Goal: Task Accomplishment & Management: Manage account settings

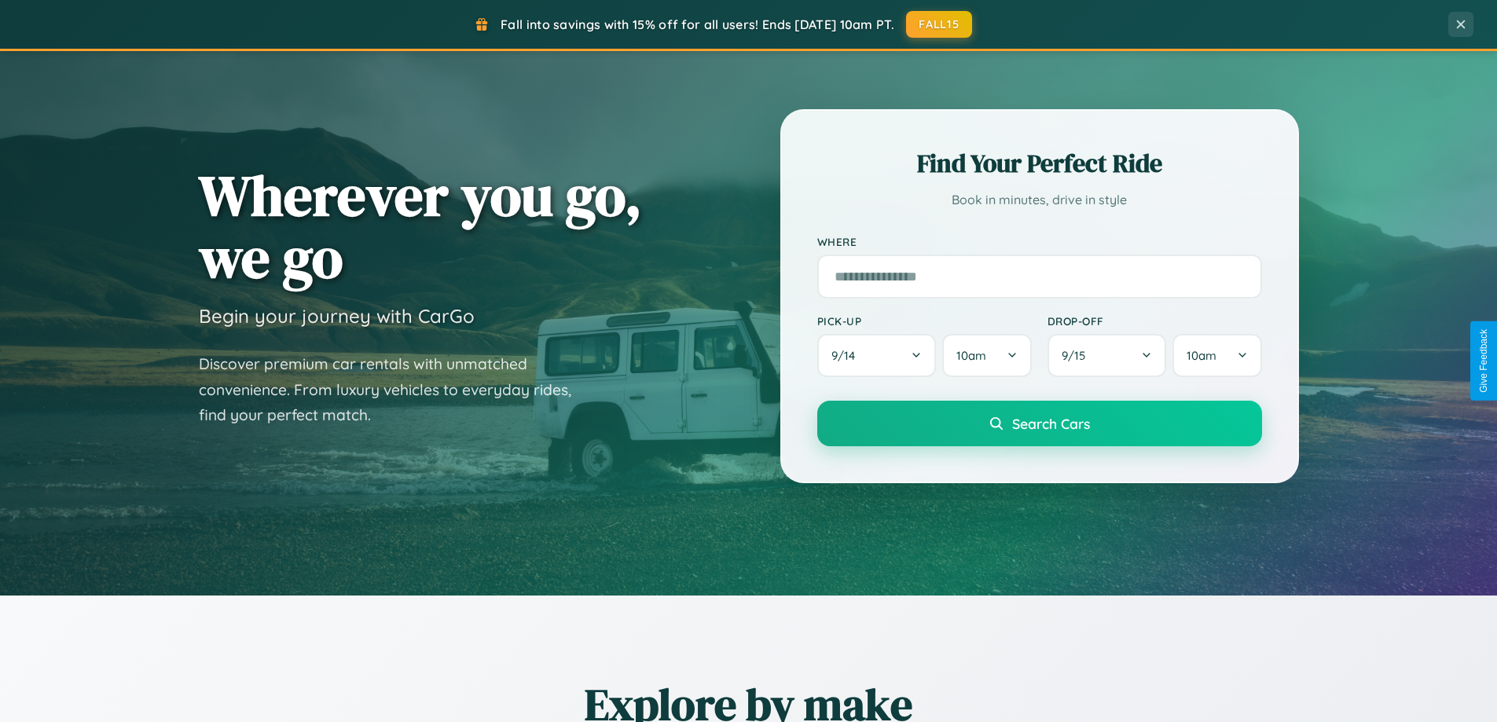
scroll to position [1081, 0]
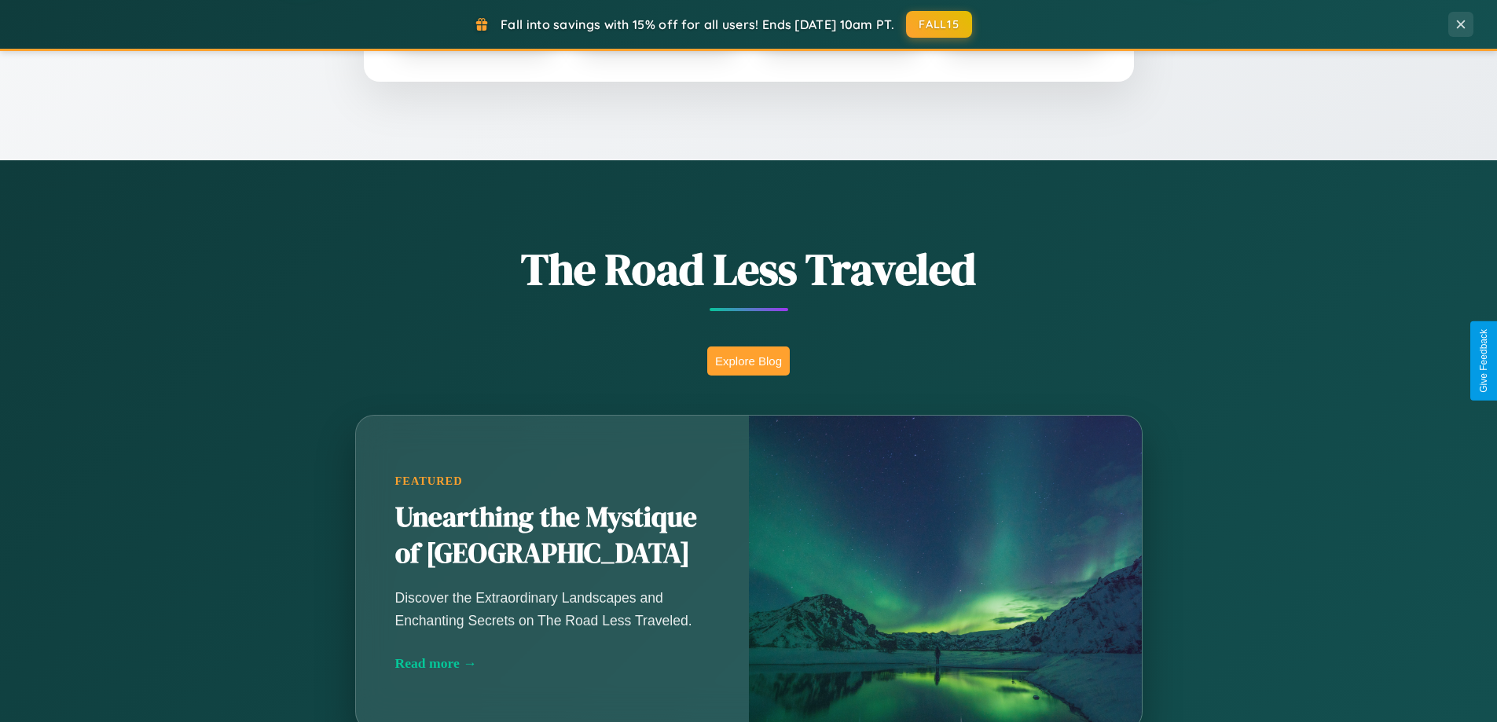
click at [748, 361] on button "Explore Blog" at bounding box center [748, 360] width 82 height 29
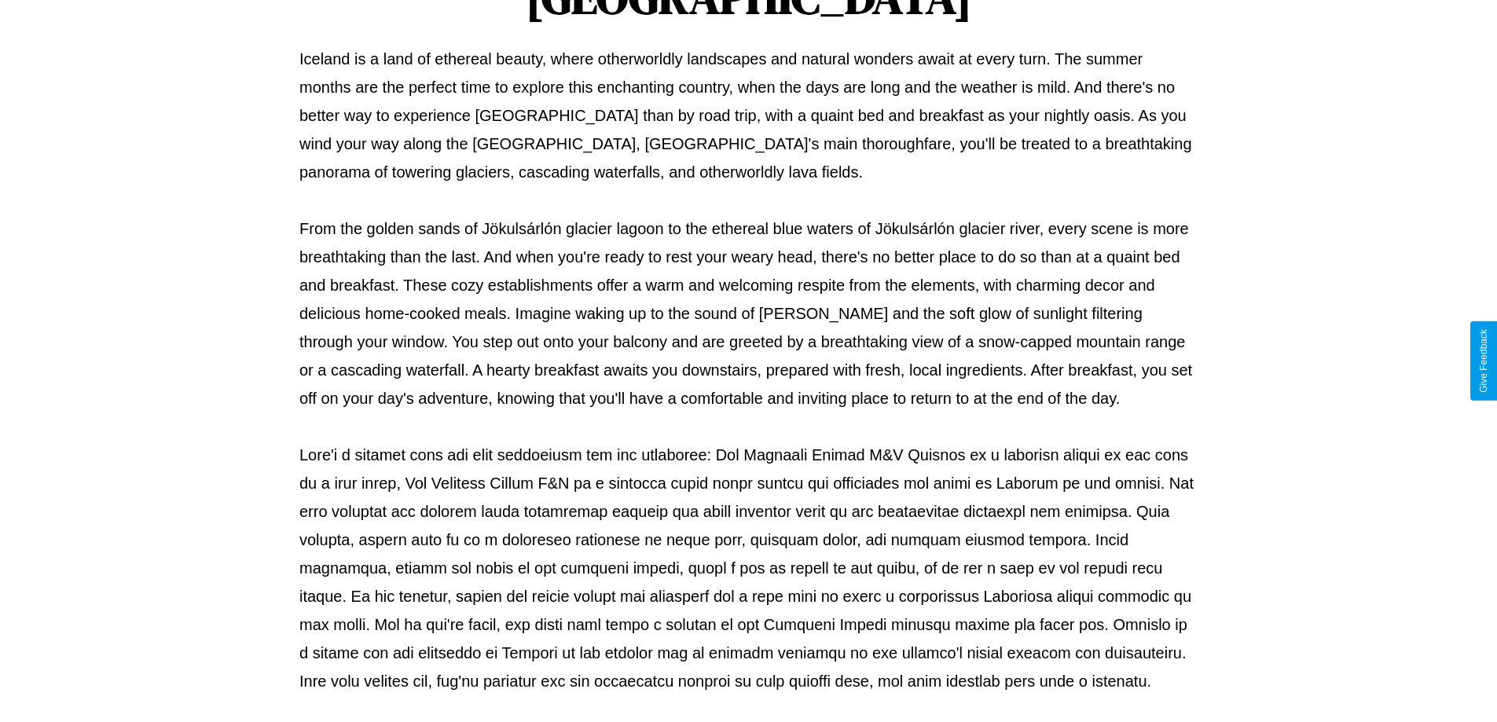
scroll to position [508, 0]
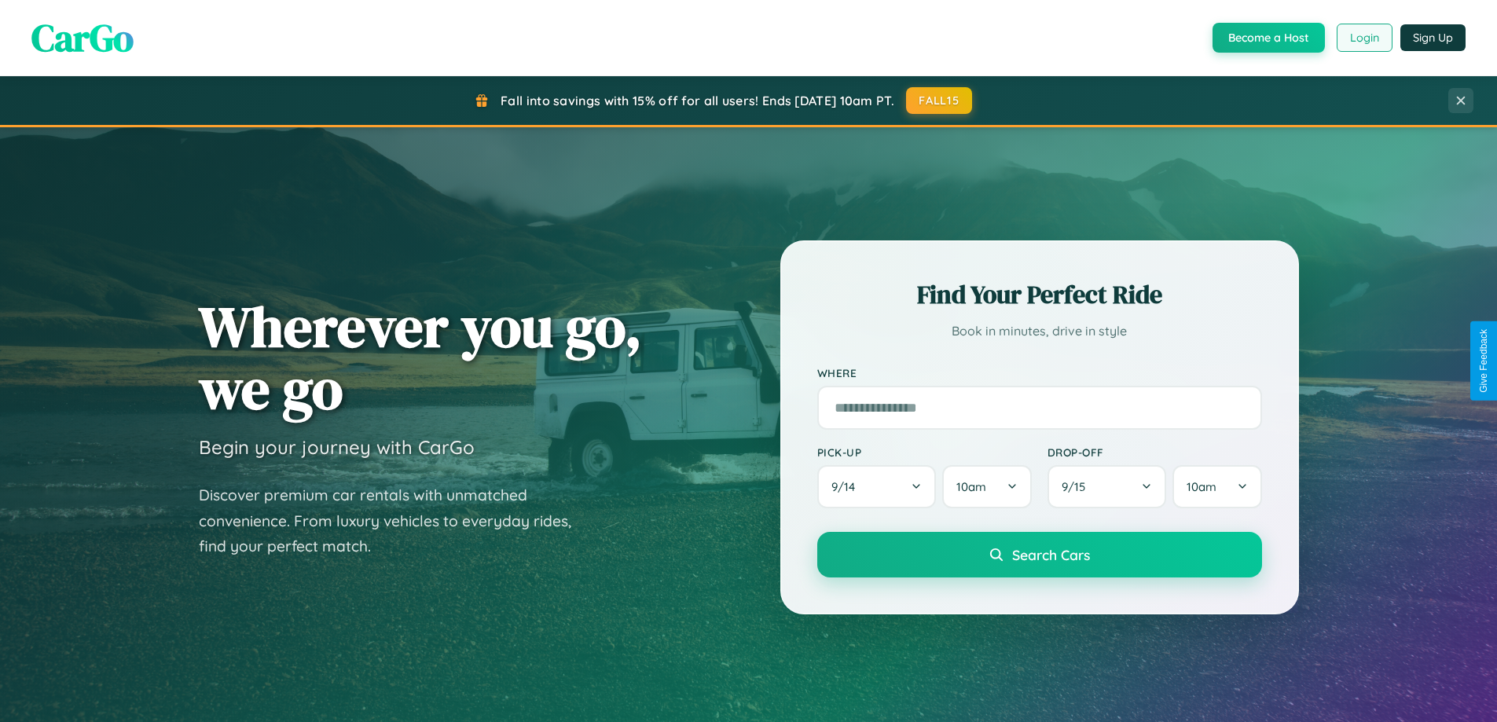
click at [1363, 38] on button "Login" at bounding box center [1364, 38] width 56 height 28
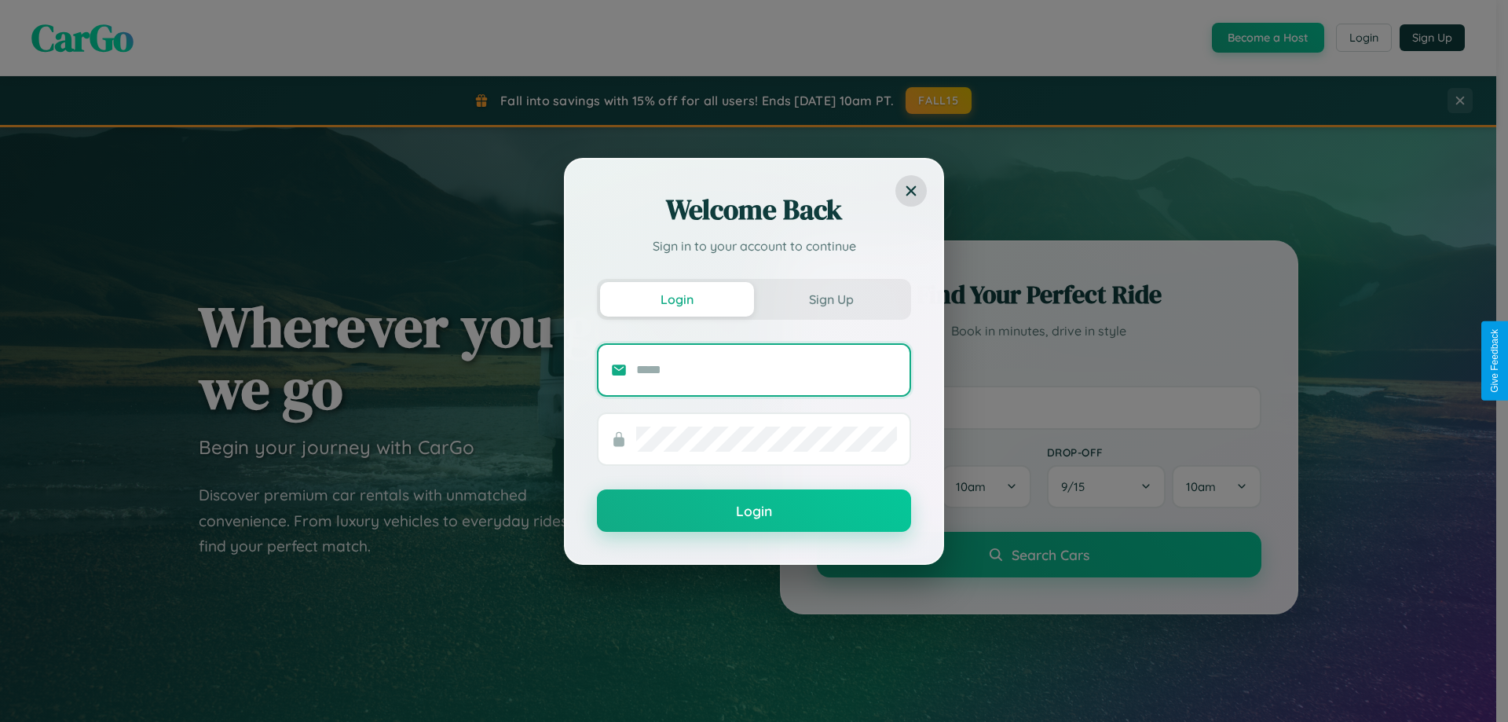
click at [767, 369] on input "text" at bounding box center [766, 369] width 261 height 25
type input "**********"
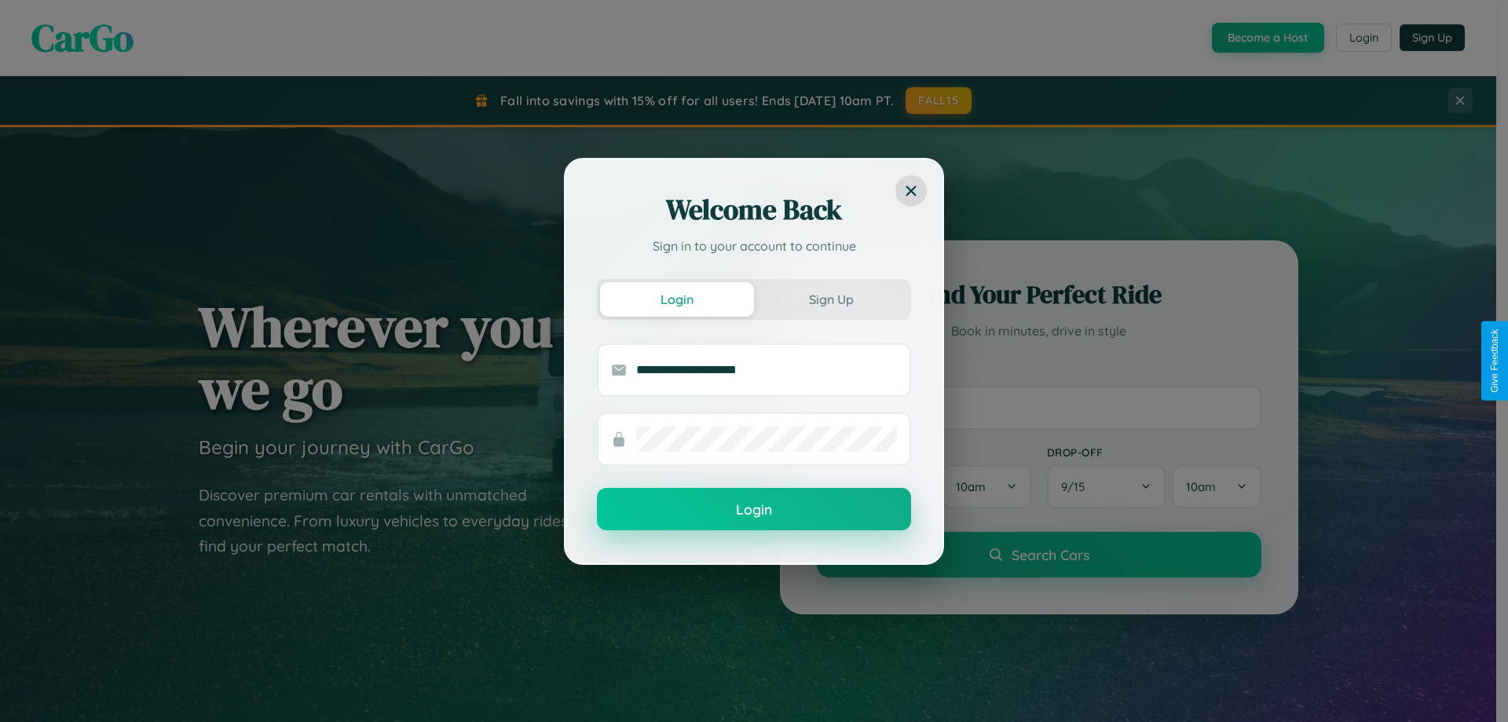
click at [754, 509] on button "Login" at bounding box center [754, 509] width 314 height 42
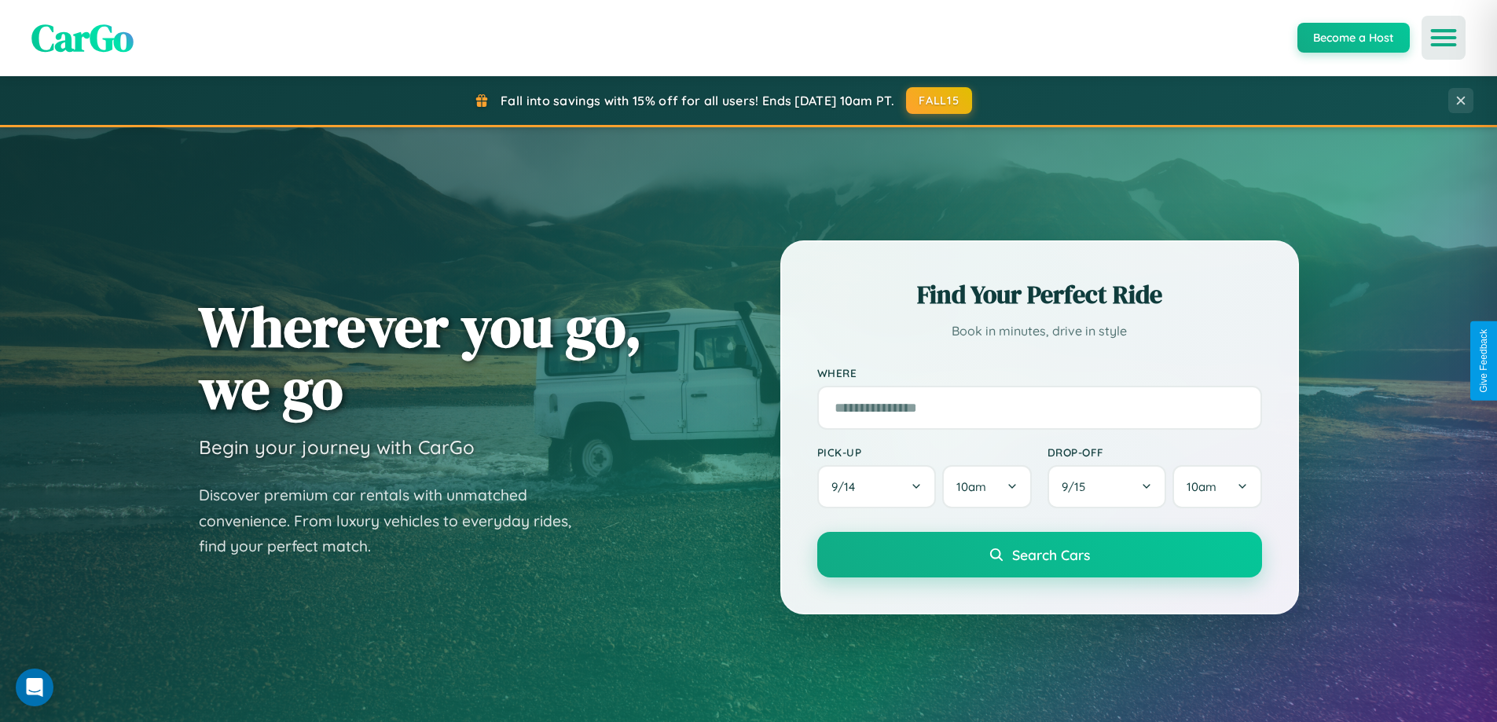
click at [1443, 38] on icon "Open menu" at bounding box center [1443, 38] width 23 height 14
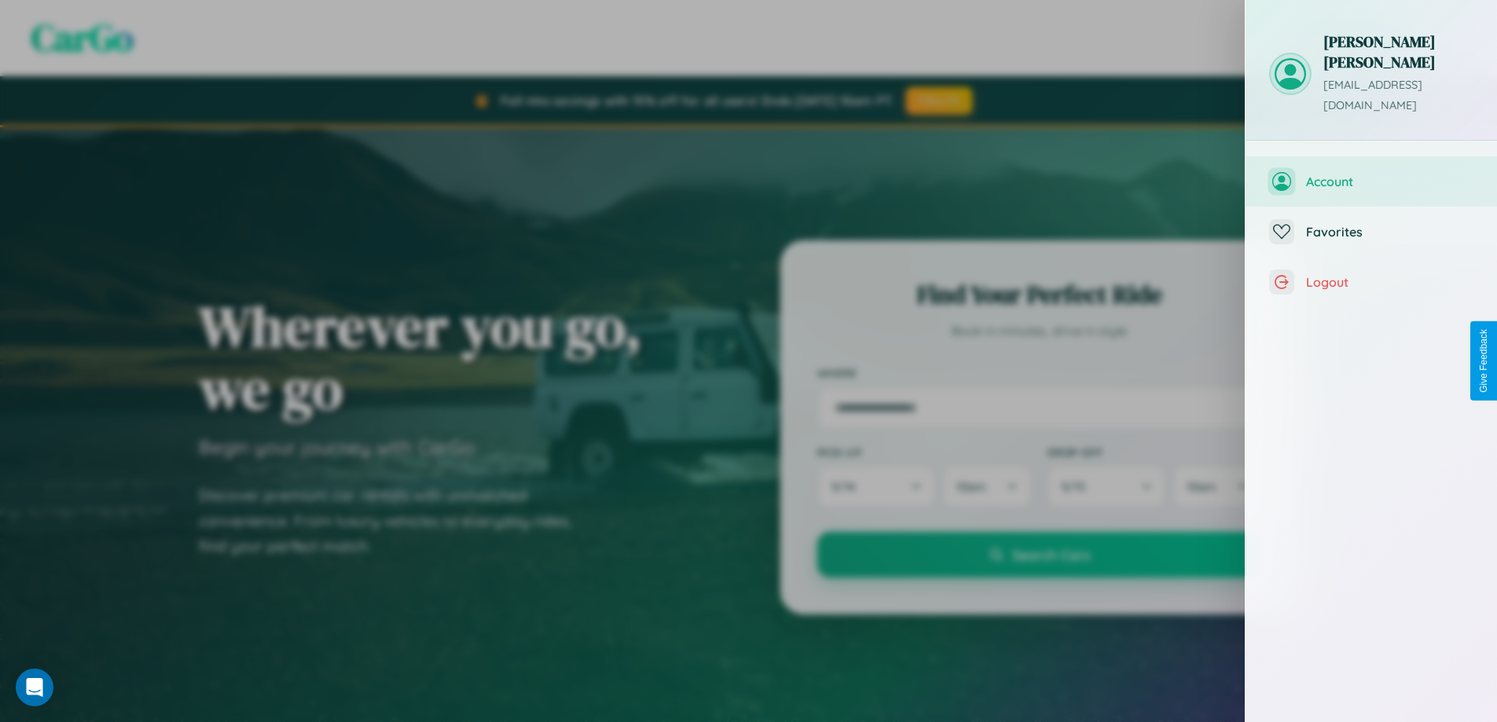
click at [1371, 174] on span "Account" at bounding box center [1389, 182] width 167 height 16
